Goal: Information Seeking & Learning: Learn about a topic

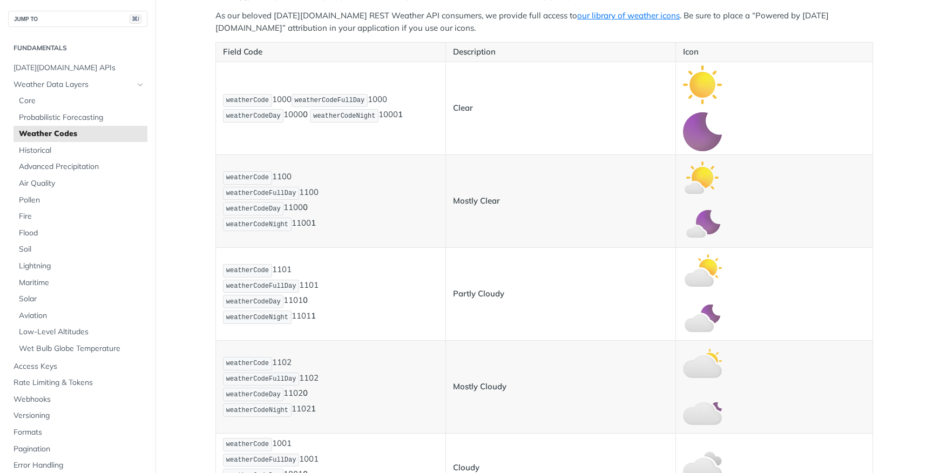
scroll to position [250, 0]
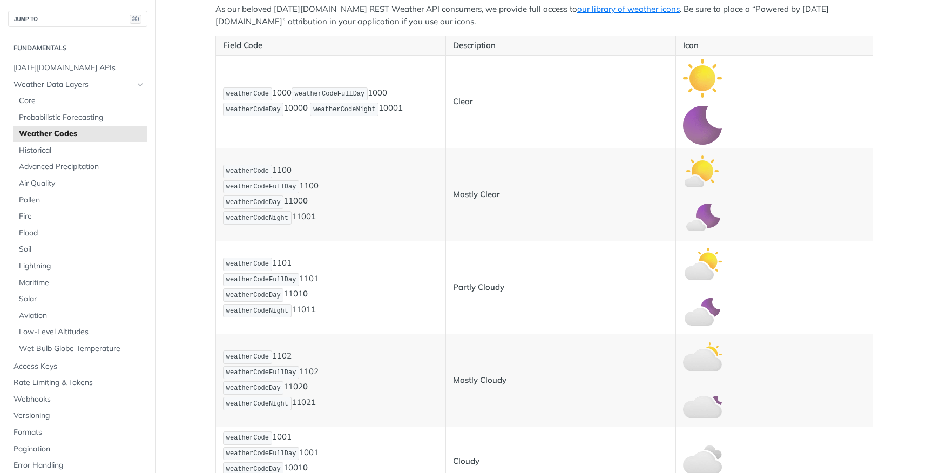
click at [685, 79] on img "Expand image" at bounding box center [702, 78] width 39 height 39
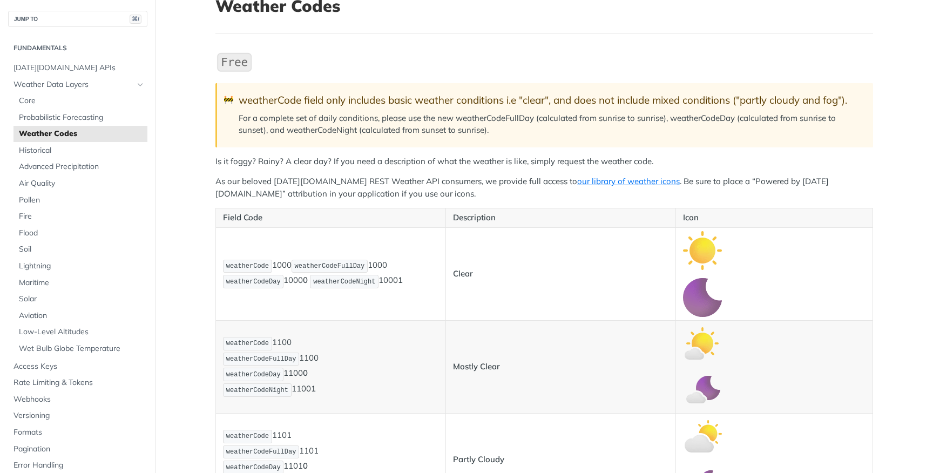
scroll to position [89, 0]
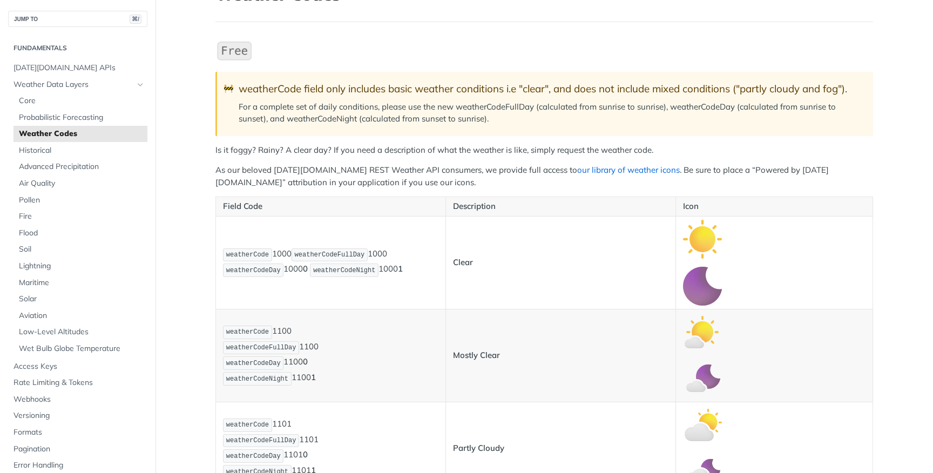
click at [583, 170] on link "our library of weather icons" at bounding box center [628, 170] width 103 height 10
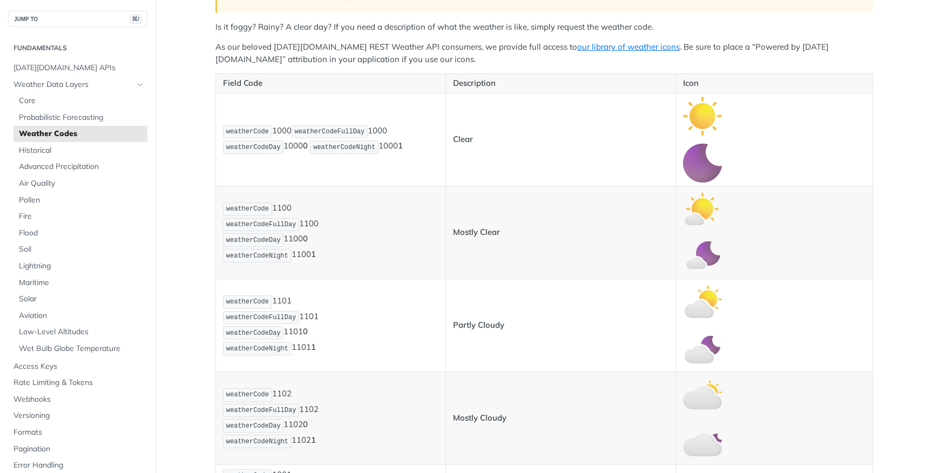
scroll to position [221, 0]
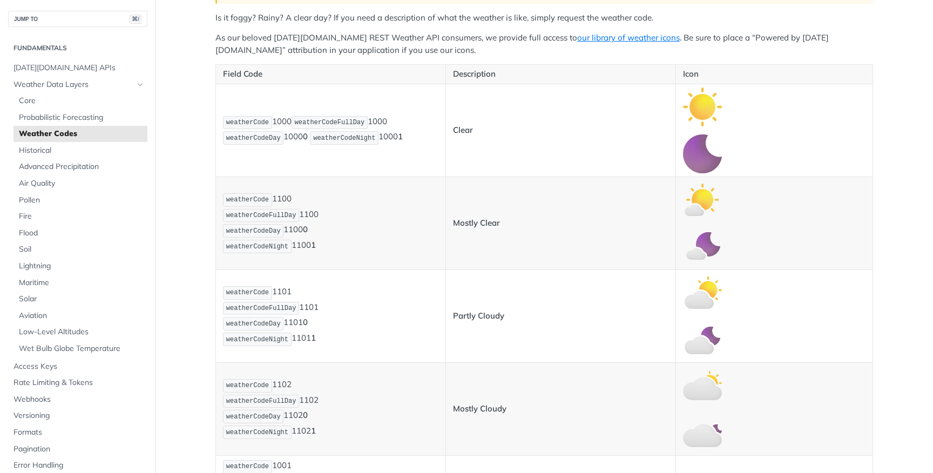
click at [355, 138] on span "weatherCodeNight" at bounding box center [344, 138] width 62 height 8
click at [396, 132] on p "weatherCode 1000 weatherCodeFullDay 1000 weatherCodeDay 1000 0 weatherCodeNight…" at bounding box center [330, 130] width 215 height 31
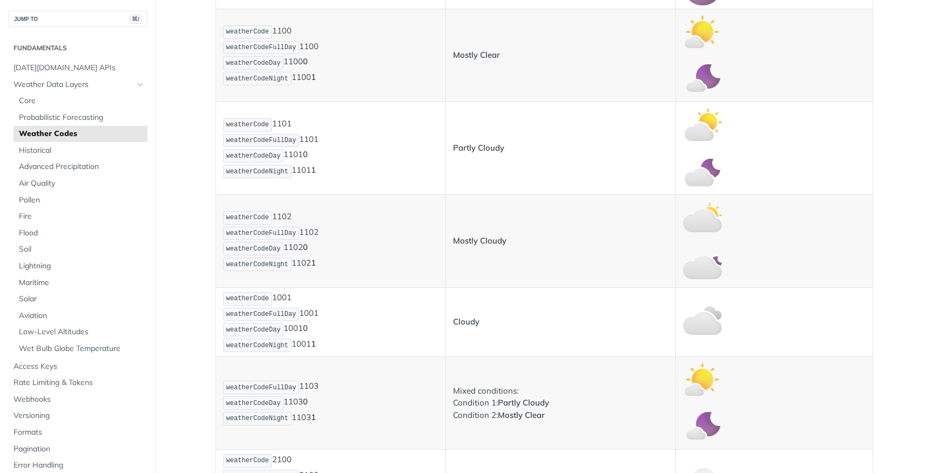
scroll to position [401, 0]
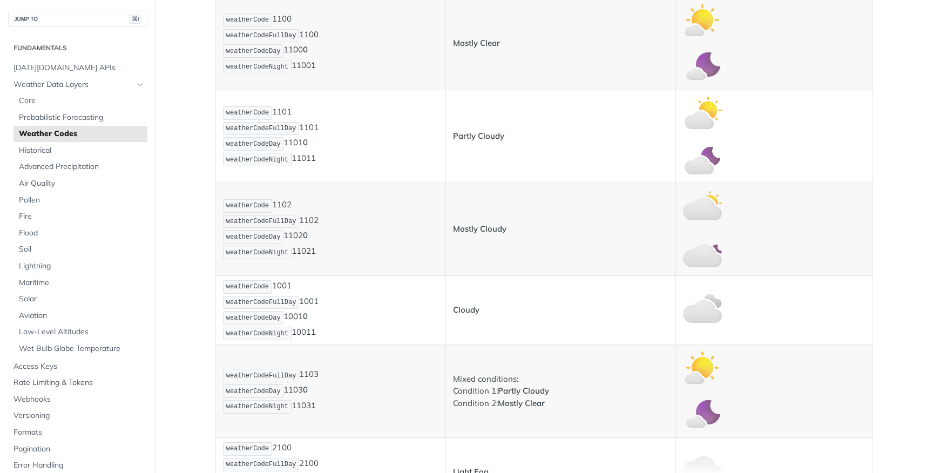
click at [272, 289] on p "weatherCode 1001 weatherCodeFullDay 1001 weatherCodeDay 1001 0 weatherCodeNight…" at bounding box center [330, 310] width 215 height 62
click at [463, 306] on strong "Cloudy" at bounding box center [466, 310] width 26 height 10
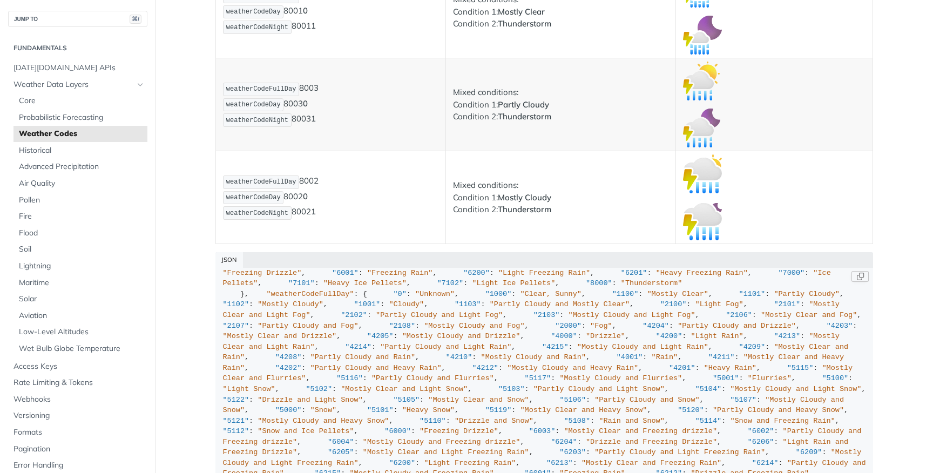
scroll to position [0, 0]
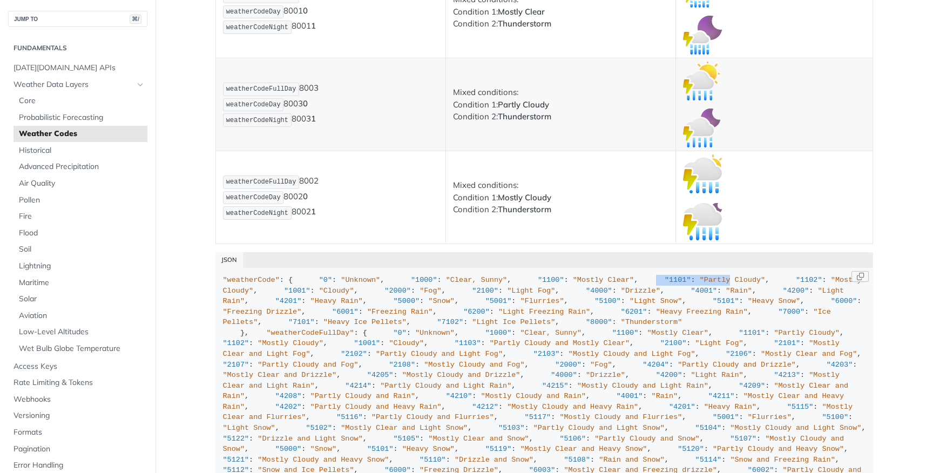
drag, startPoint x: 235, startPoint y: 296, endPoint x: 328, endPoint y: 295, distance: 92.9
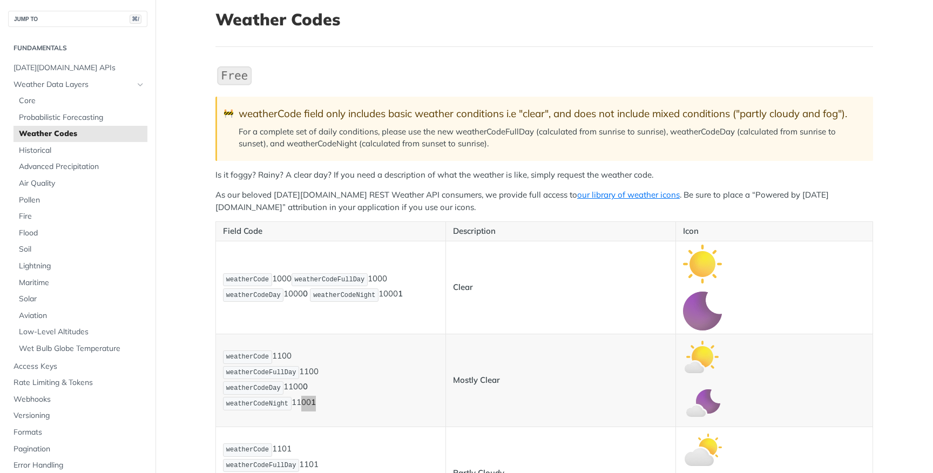
scroll to position [191, 0]
